Goal: Check status: Check status

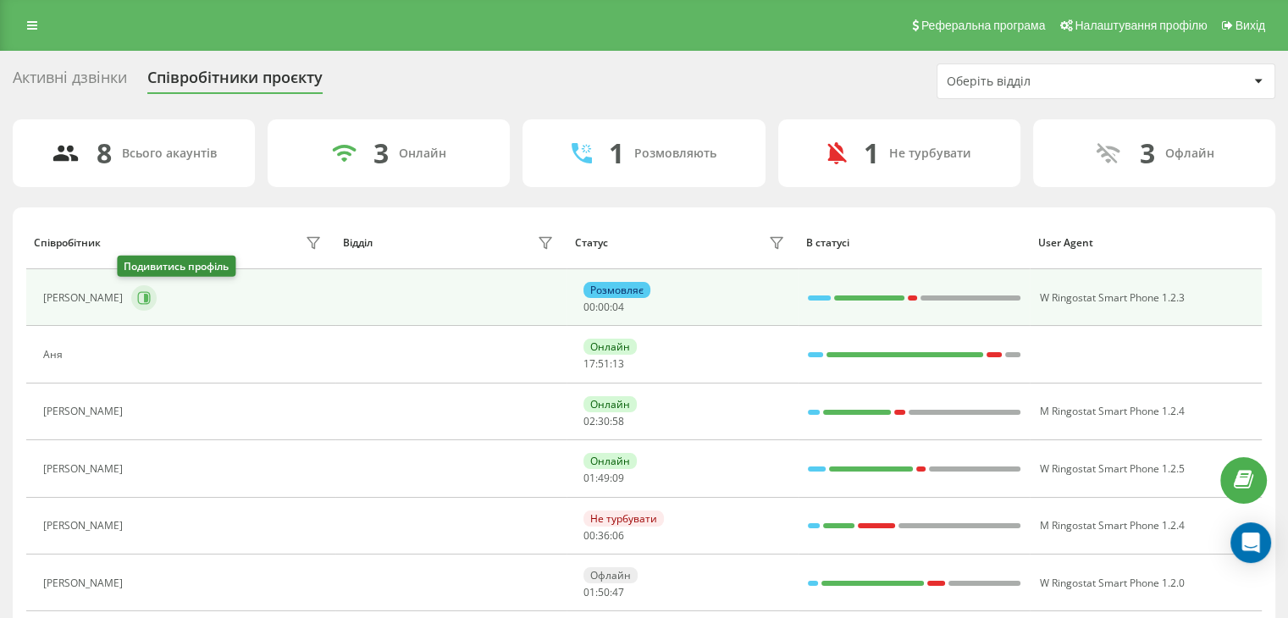
click at [144, 300] on icon at bounding box center [146, 298] width 4 height 8
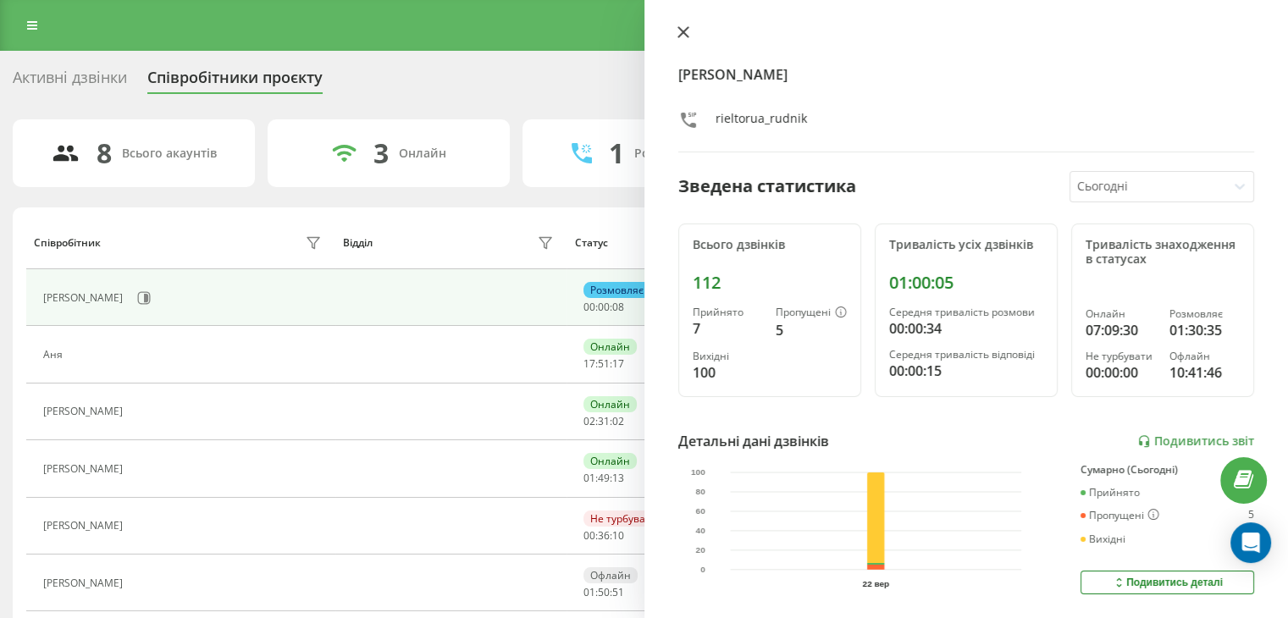
click at [684, 39] on button at bounding box center [684, 33] width 22 height 16
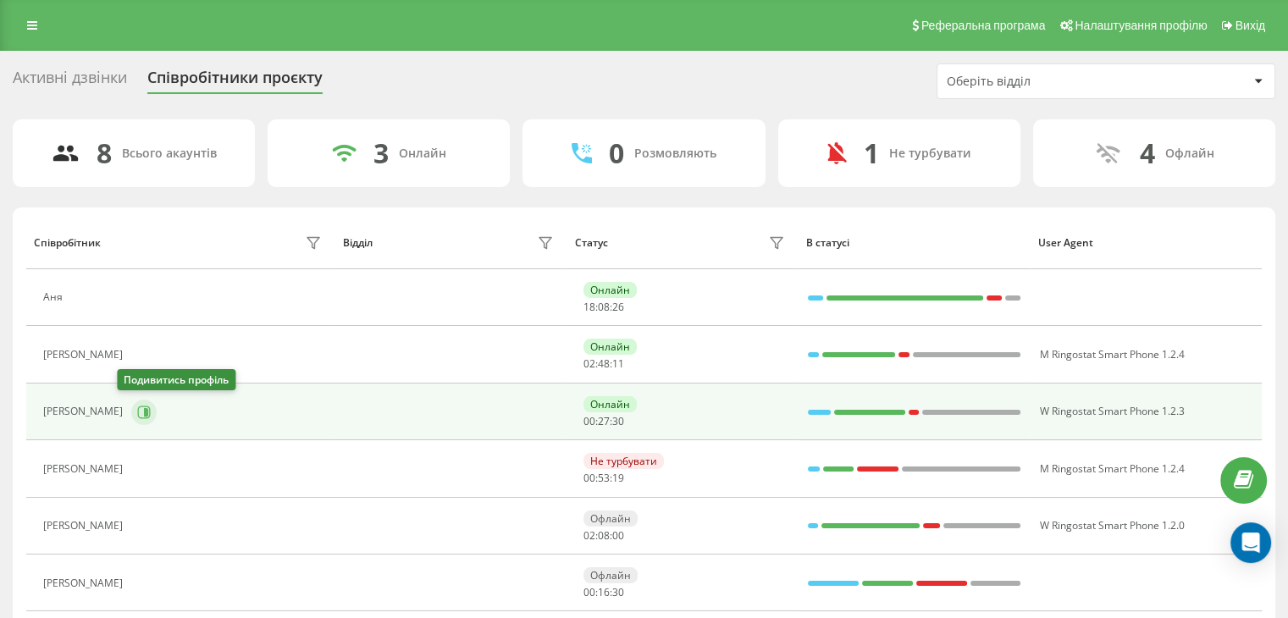
click at [137, 412] on icon at bounding box center [144, 413] width 14 height 14
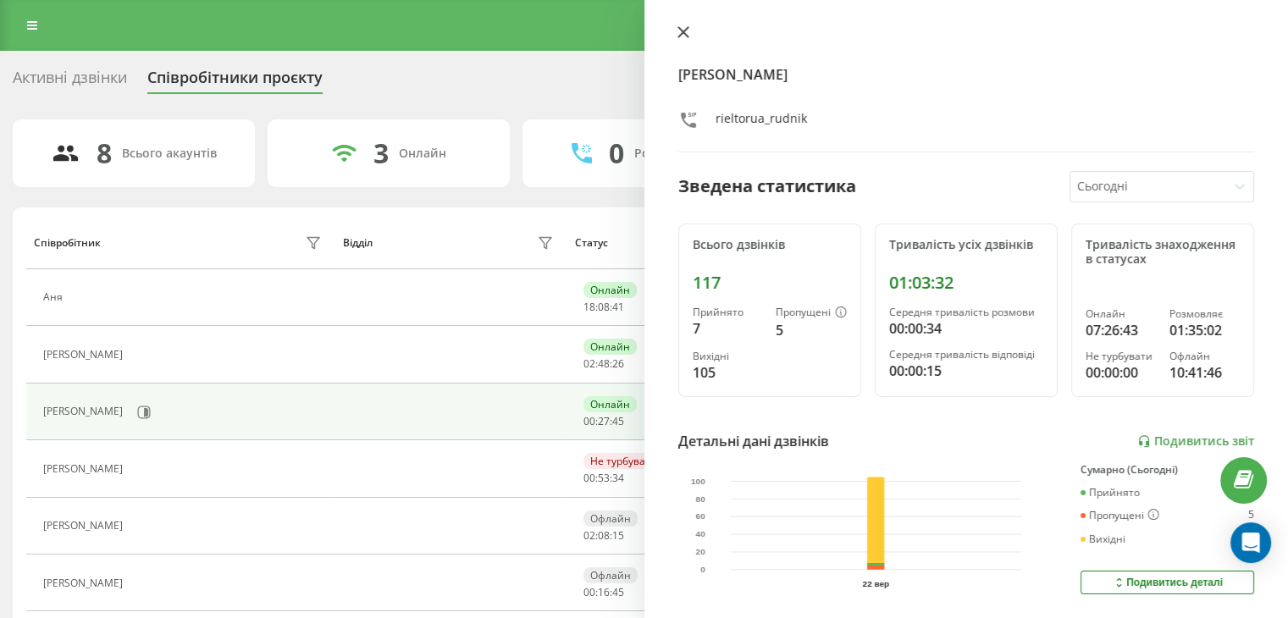
click at [680, 35] on icon at bounding box center [683, 32] width 10 height 10
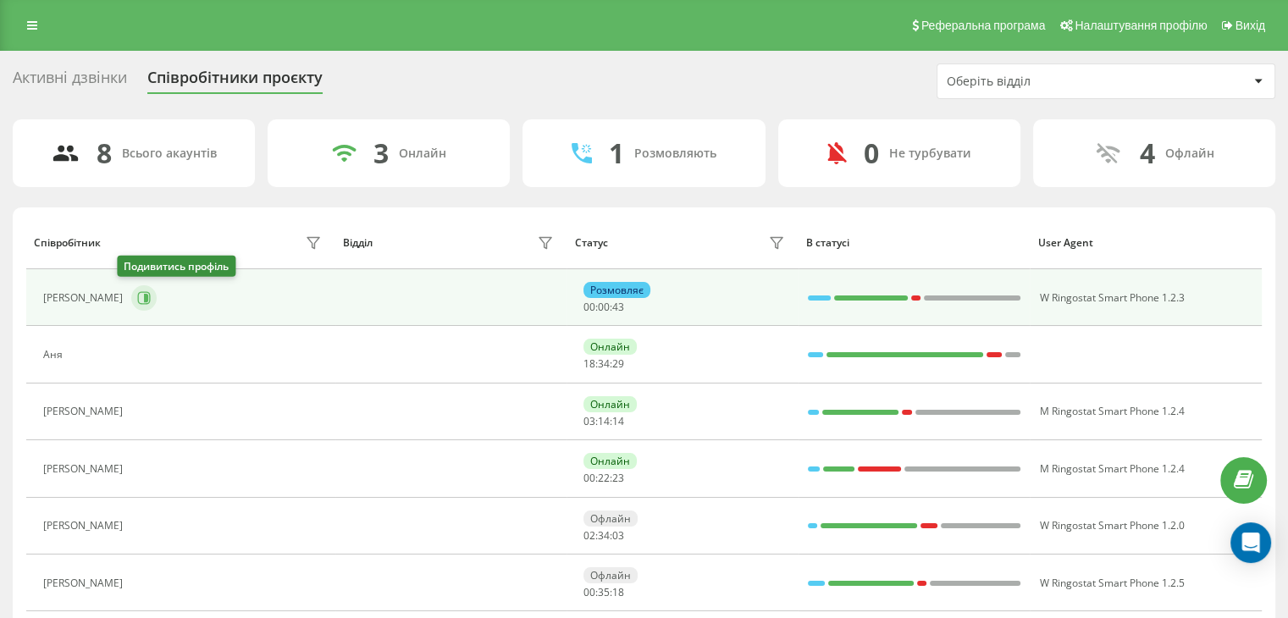
click at [144, 299] on icon at bounding box center [146, 298] width 4 height 8
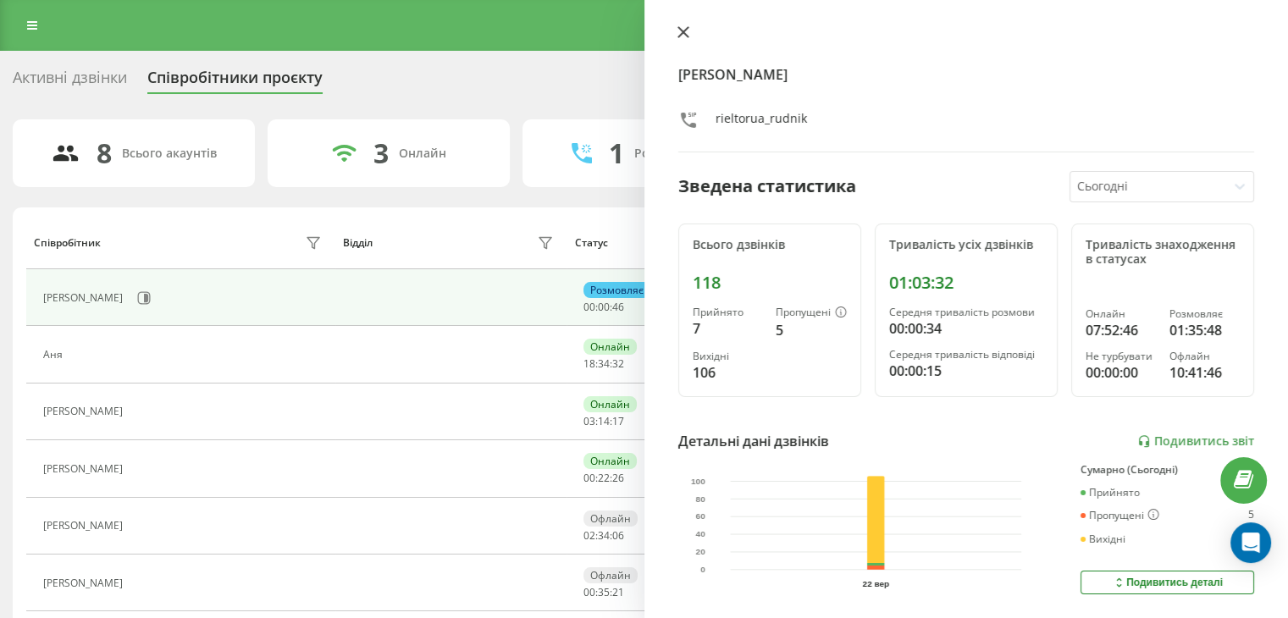
click at [678, 32] on icon at bounding box center [684, 32] width 12 height 12
